Goal: Task Accomplishment & Management: Manage account settings

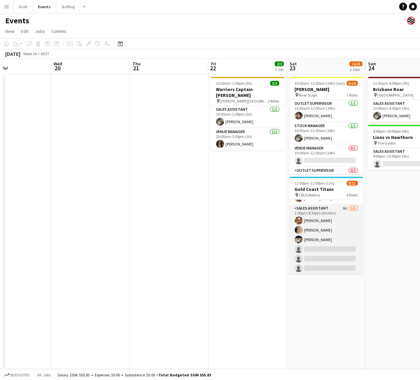
click at [320, 189] on app-card-role "Sales Assistant 6A [DATE] 2:00pm-8:30pm (6h30m) [PERSON_NAME] [PERSON_NAME] [PE…" at bounding box center [326, 240] width 74 height 70
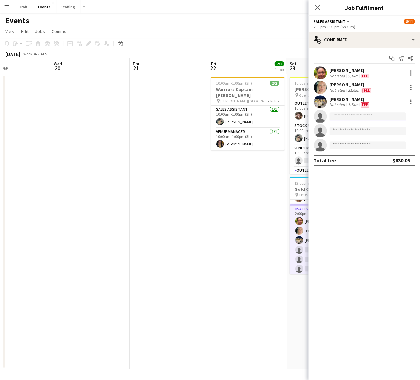
click at [327, 114] on input at bounding box center [367, 116] width 76 height 8
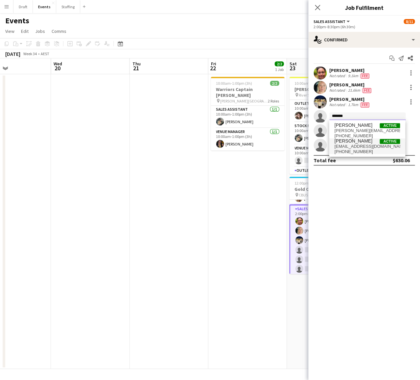
type input "******"
click at [327, 143] on span "[PERSON_NAME]" at bounding box center [353, 141] width 38 height 6
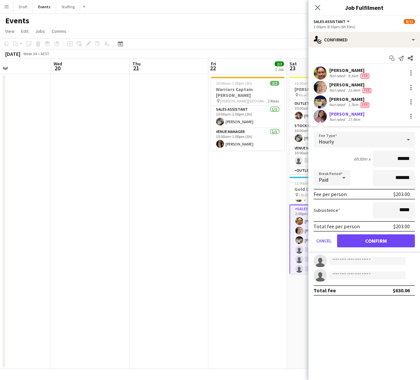
click at [327, 189] on button "Confirm" at bounding box center [376, 240] width 78 height 13
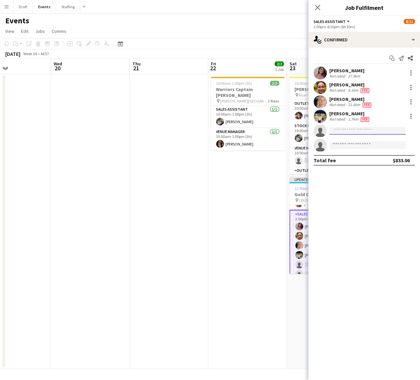
click at [327, 130] on input at bounding box center [367, 131] width 76 height 8
type input "****"
click at [327, 144] on span "[EMAIL_ADDRESS][DOMAIN_NAME]" at bounding box center [367, 144] width 66 height 5
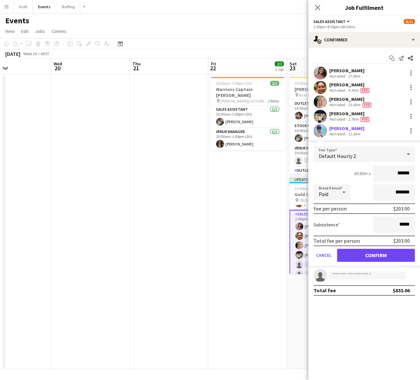
click at [327, 189] on button "Confirm" at bounding box center [376, 255] width 78 height 13
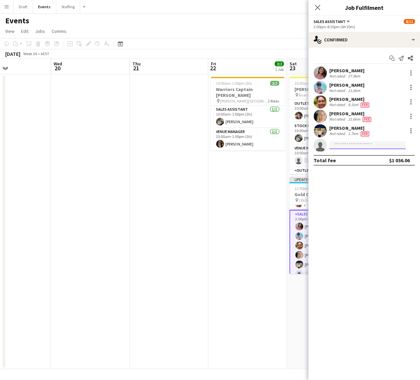
click at [327, 148] on input at bounding box center [367, 145] width 76 height 8
type input "*****"
drag, startPoint x: 342, startPoint y: 154, endPoint x: 356, endPoint y: 162, distance: 15.4
click at [327, 162] on span "[PHONE_NUMBER]" at bounding box center [367, 164] width 66 height 5
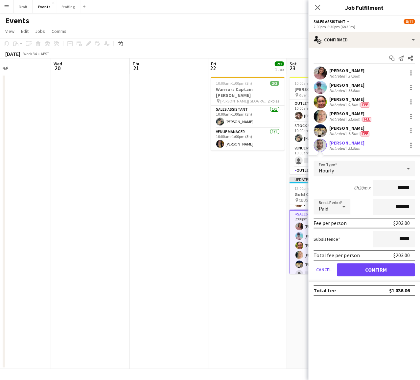
click at [327, 189] on button "Confirm" at bounding box center [376, 269] width 78 height 13
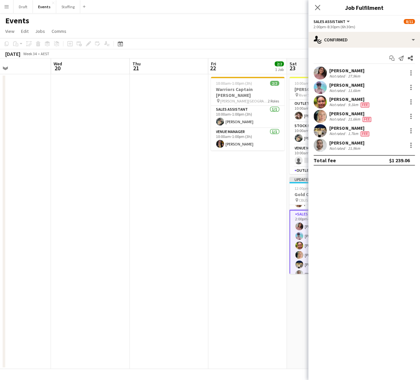
click at [300, 189] on app-date-cell "10:00am-12:00am (14h) (Sun) 6/14 [PERSON_NAME] pin River Stage 7 Roles Outlet S…" at bounding box center [325, 221] width 78 height 294
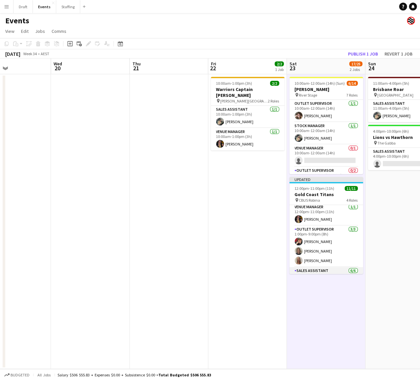
scroll to position [20, 0]
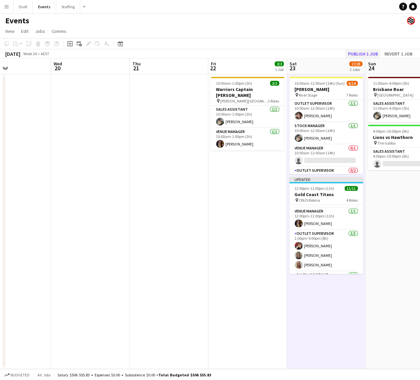
click at [327, 54] on button "Publish 1 job" at bounding box center [362, 54] width 35 height 9
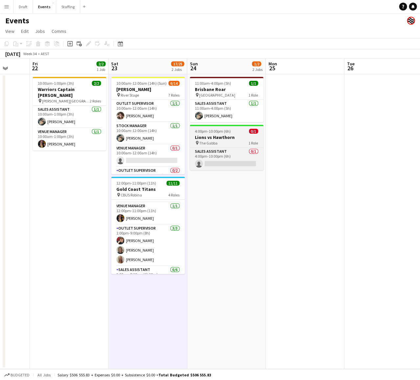
scroll to position [0, 208]
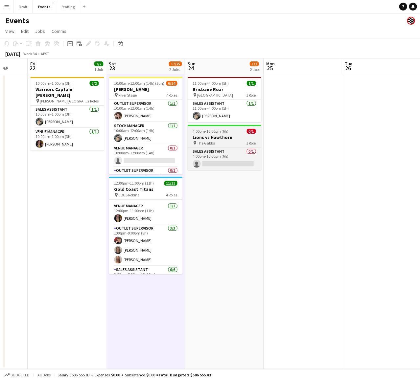
click at [228, 139] on h3 "Lions vs Hawthorn" at bounding box center [224, 137] width 74 height 6
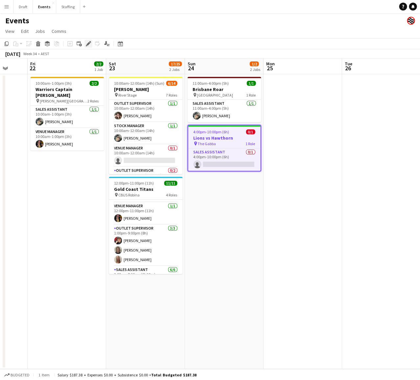
click at [88, 43] on icon at bounding box center [88, 44] width 4 height 4
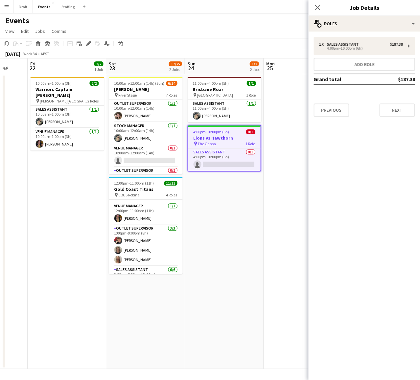
scroll to position [0, 0]
click at [327, 53] on div "1 x Sales Assistant $187.38 4:00pm-10:00pm (6h)" at bounding box center [363, 46] width 101 height 18
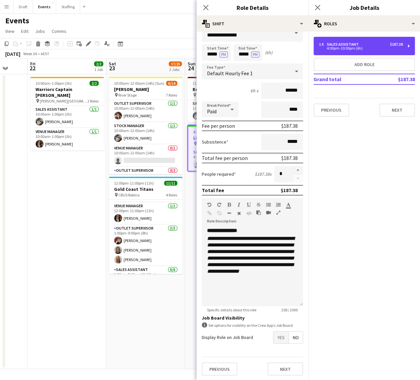
scroll to position [11, 0]
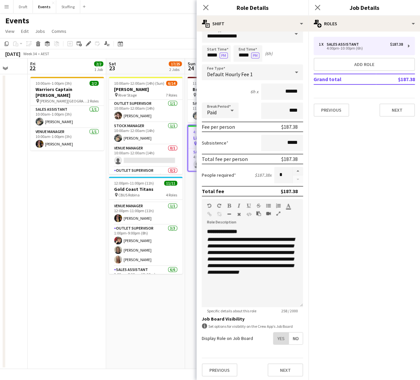
click at [280, 189] on span "Yes" at bounding box center [280, 338] width 15 height 12
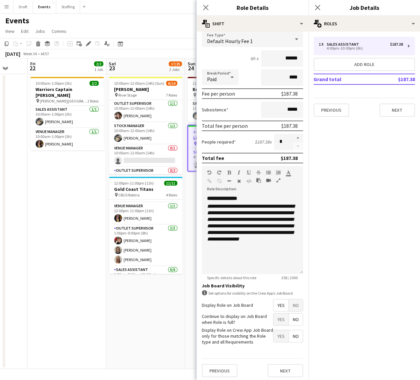
scroll to position [43, 0]
click at [192, 189] on app-date-cell "11:00am-4:00pm (5h) 1/1 Brisbane Roar pin [GEOGRAPHIC_DATA] 1 Role Sales Assist…" at bounding box center [224, 221] width 78 height 294
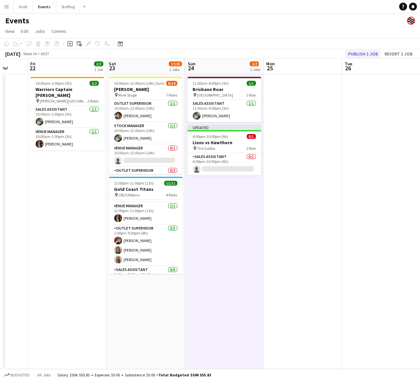
click at [327, 53] on button "Publish 1 job" at bounding box center [362, 54] width 35 height 9
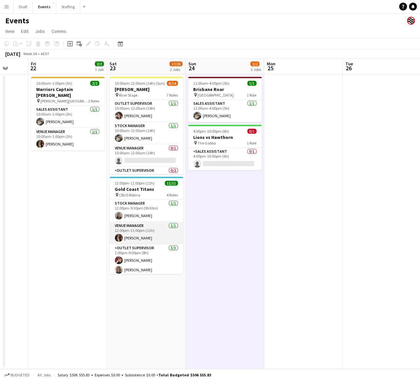
scroll to position [0, 0]
click at [7, 8] on app-icon "Menu" at bounding box center [6, 6] width 5 height 5
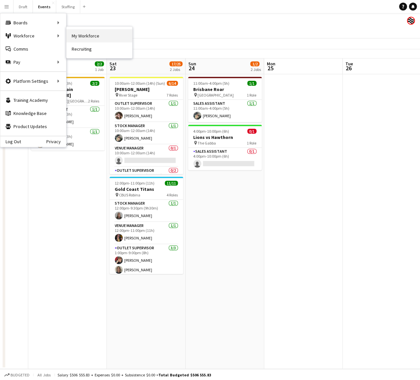
click at [75, 34] on link "My Workforce" at bounding box center [99, 35] width 66 height 13
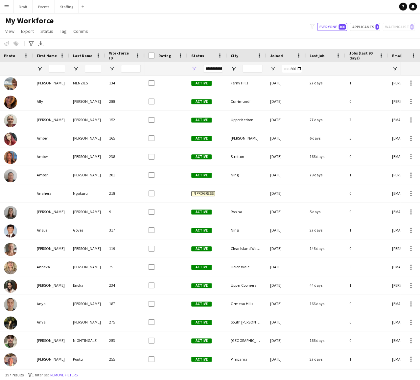
scroll to position [348, 0]
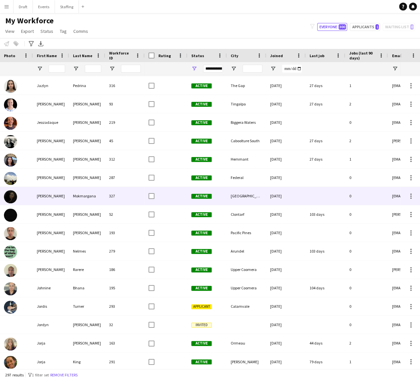
click at [85, 189] on div "Mokmargana" at bounding box center [87, 196] width 36 height 18
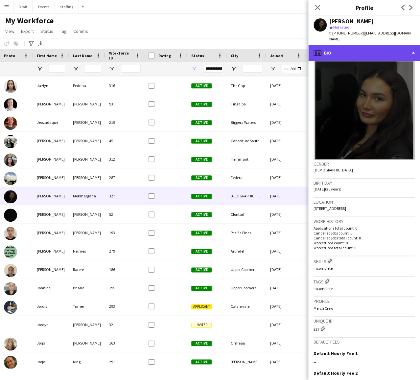
click at [327, 45] on div "profile Bio" at bounding box center [364, 53] width 112 height 16
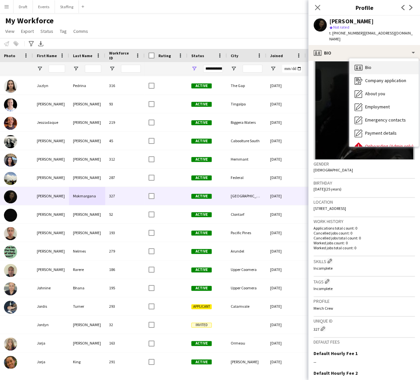
click at [327, 62] on div "Bio Bio" at bounding box center [383, 67] width 69 height 13
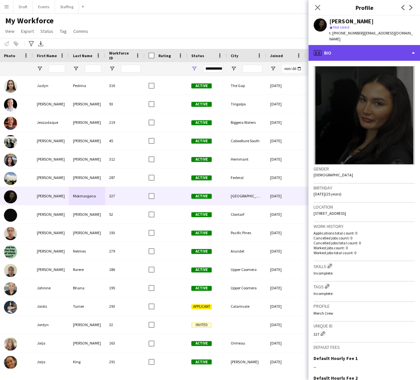
click at [327, 48] on div "profile Bio" at bounding box center [364, 53] width 112 height 16
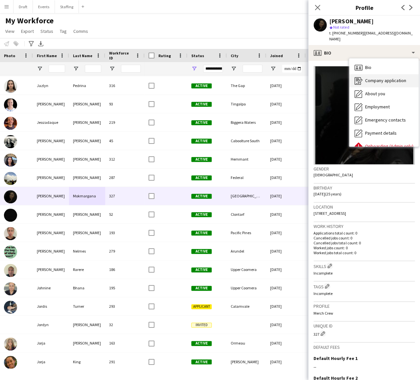
click at [327, 77] on span "Company application" at bounding box center [384, 80] width 41 height 6
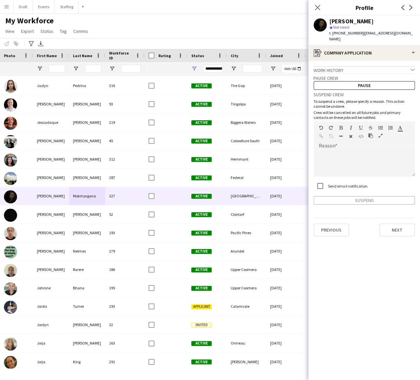
click at [327, 67] on icon "chevron-down" at bounding box center [412, 69] width 5 height 5
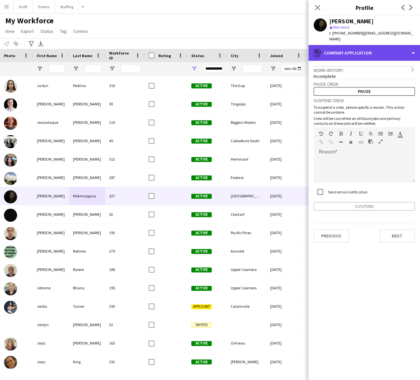
click at [327, 47] on div "register Company application" at bounding box center [364, 53] width 112 height 16
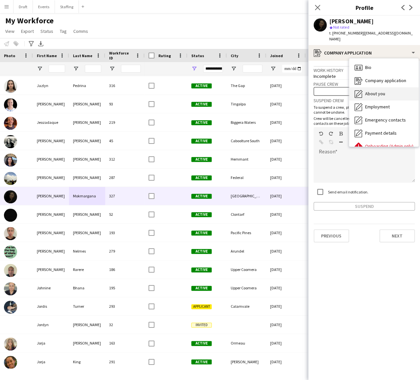
click at [327, 90] on div "About you About you" at bounding box center [383, 93] width 69 height 13
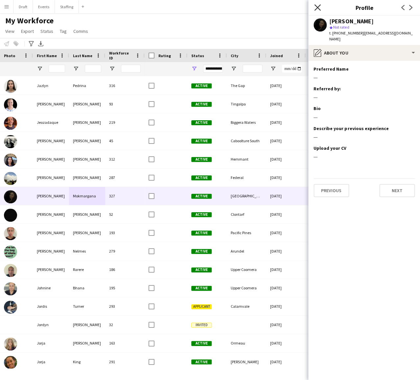
click at [317, 7] on icon "Close pop-in" at bounding box center [317, 7] width 6 height 6
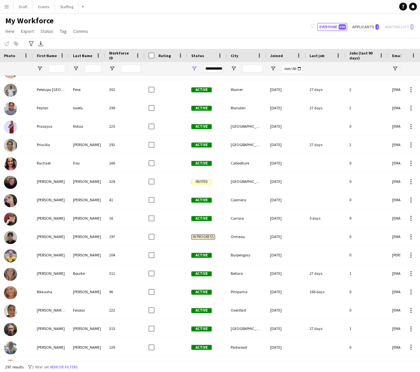
scroll to position [4207, 0]
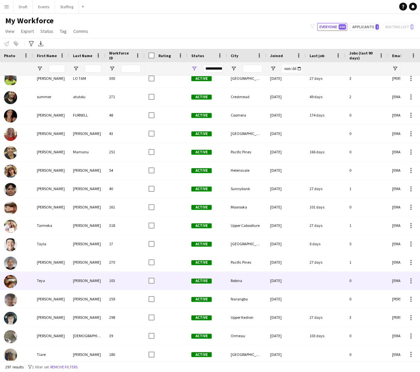
click at [84, 189] on div "[PERSON_NAME]" at bounding box center [87, 281] width 36 height 18
click at [93, 189] on div "[PERSON_NAME]" at bounding box center [87, 281] width 36 height 18
